Goal: Information Seeking & Learning: Learn about a topic

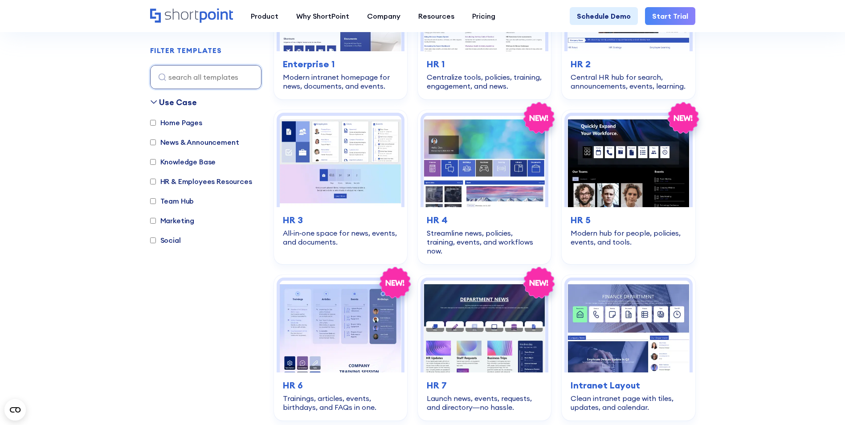
scroll to position [178, 0]
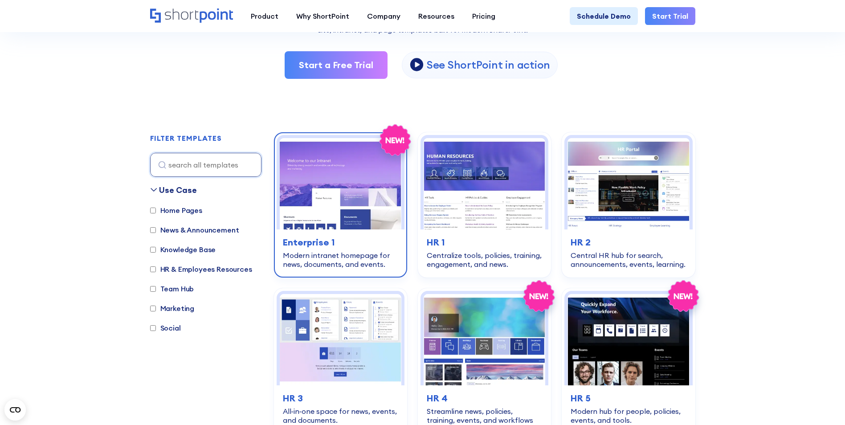
click at [341, 156] on img at bounding box center [341, 183] width 122 height 91
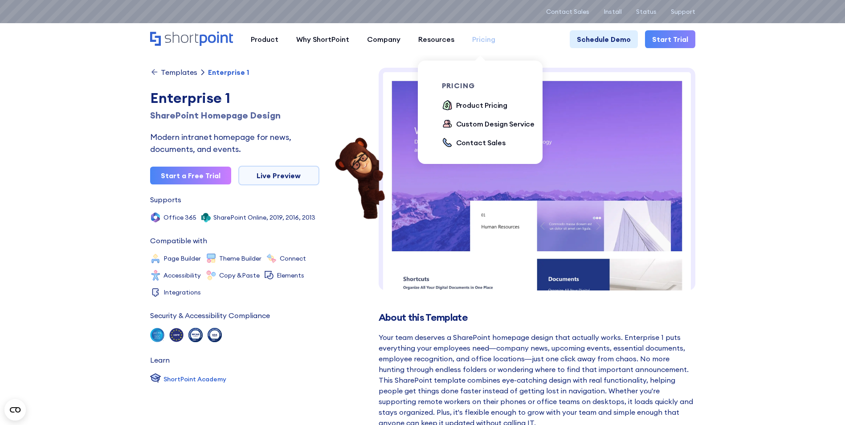
click at [479, 39] on div "Pricing" at bounding box center [483, 39] width 23 height 11
click at [473, 101] on div "Product Pricing" at bounding box center [482, 105] width 52 height 11
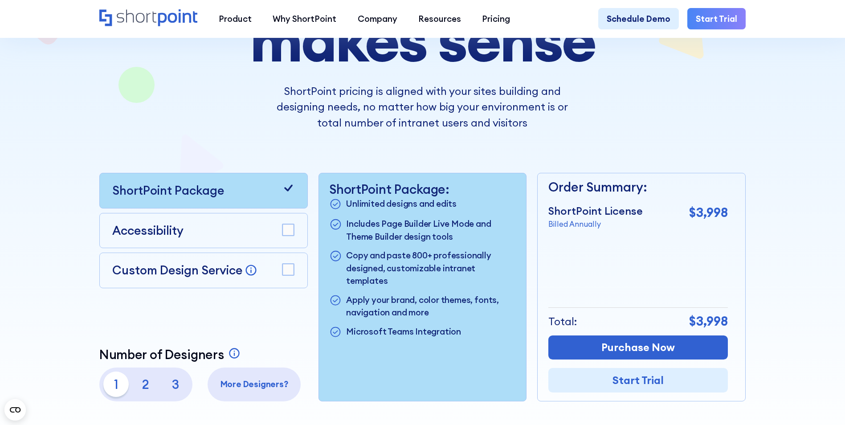
scroll to position [178, 0]
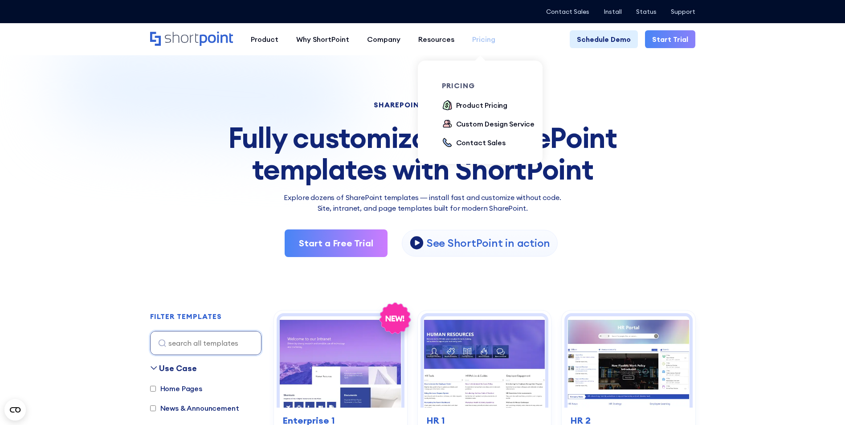
click at [479, 42] on div "Pricing" at bounding box center [483, 39] width 23 height 11
